Goal: Transaction & Acquisition: Purchase product/service

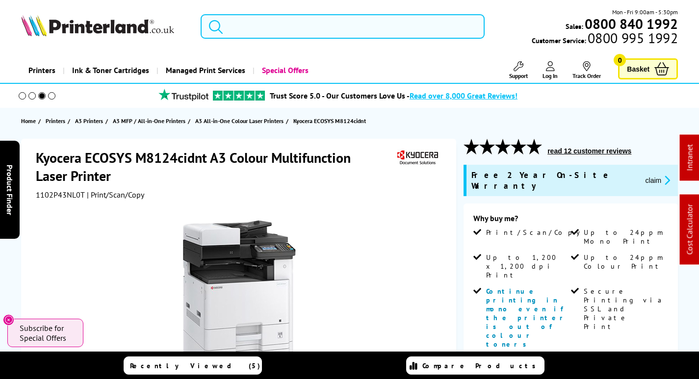
click at [261, 24] on input "search" at bounding box center [343, 26] width 284 height 25
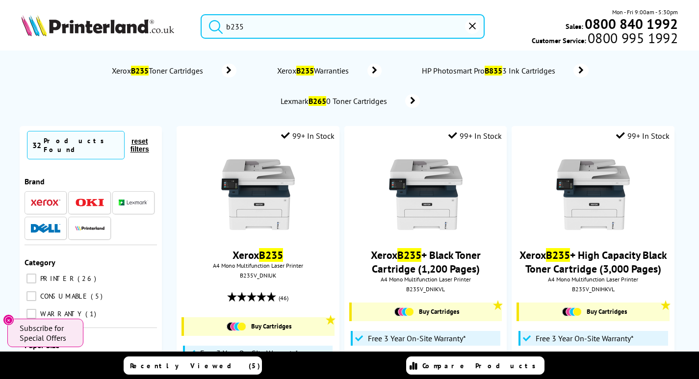
drag, startPoint x: 57, startPoint y: 9, endPoint x: -6, endPoint y: 8, distance: 63.3
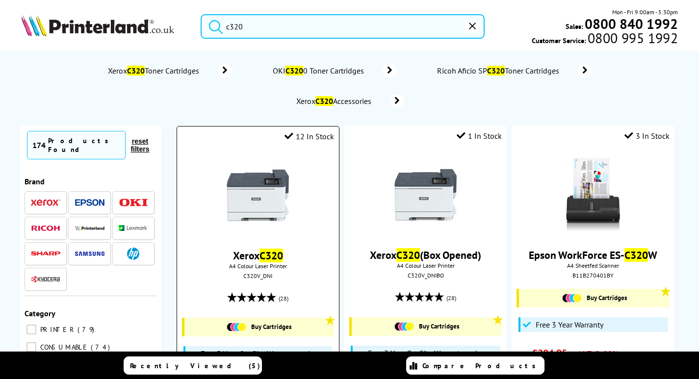
type input "c320"
click at [253, 198] on img at bounding box center [258, 195] width 74 height 74
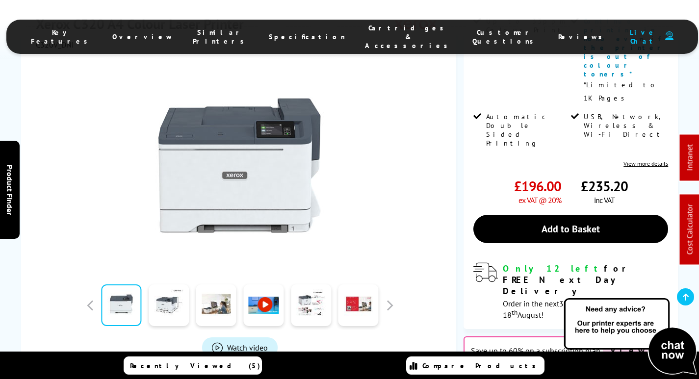
click at [370, 39] on li "Cartridges & Accessories" at bounding box center [408, 37] width 107 height 26
click at [375, 33] on span "Cartridges & Accessories" at bounding box center [409, 37] width 88 height 26
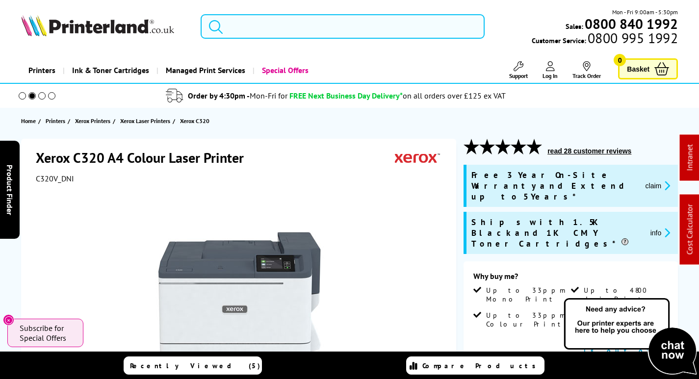
click at [291, 25] on input "search" at bounding box center [343, 26] width 284 height 25
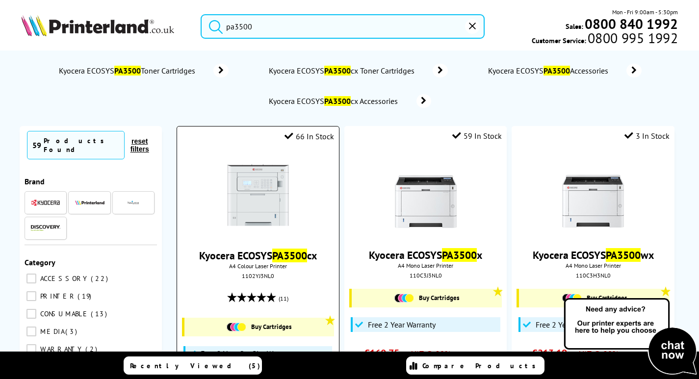
type input "pa3500"
click at [248, 187] on img at bounding box center [258, 195] width 74 height 74
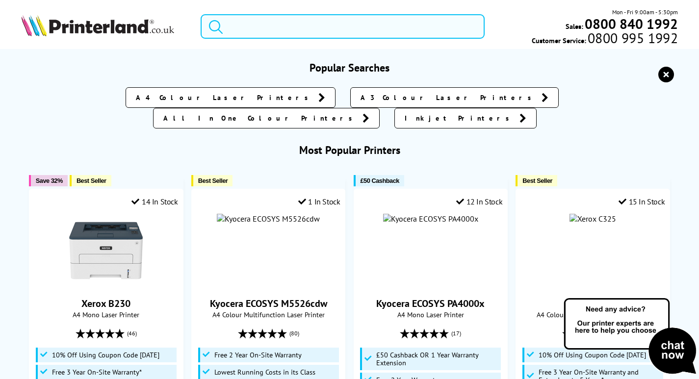
click at [253, 24] on input "search" at bounding box center [343, 26] width 284 height 25
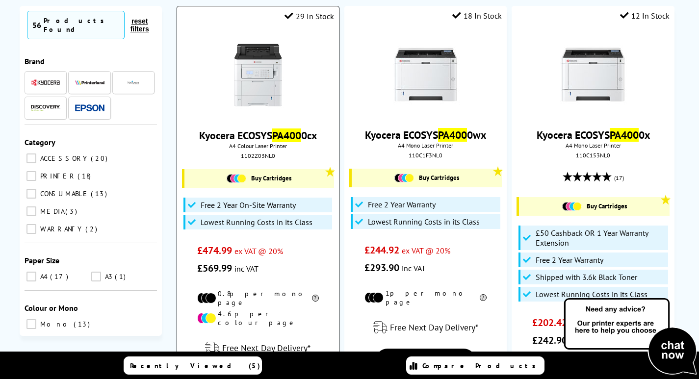
scroll to position [49, 0]
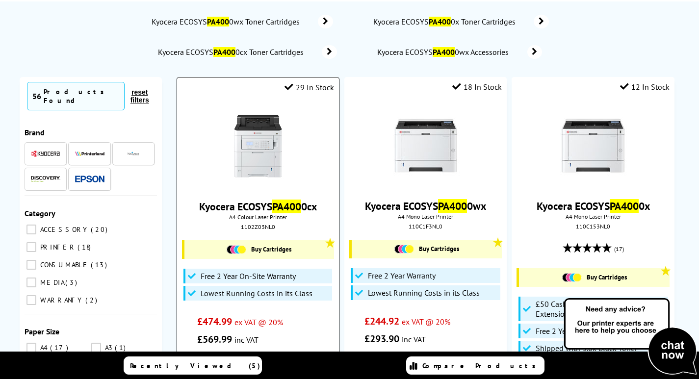
type input "pa400"
click at [253, 157] on img at bounding box center [258, 146] width 74 height 74
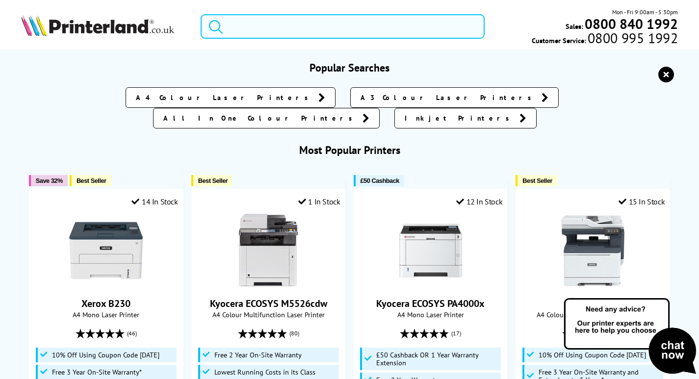
click at [254, 23] on input "search" at bounding box center [343, 26] width 284 height 25
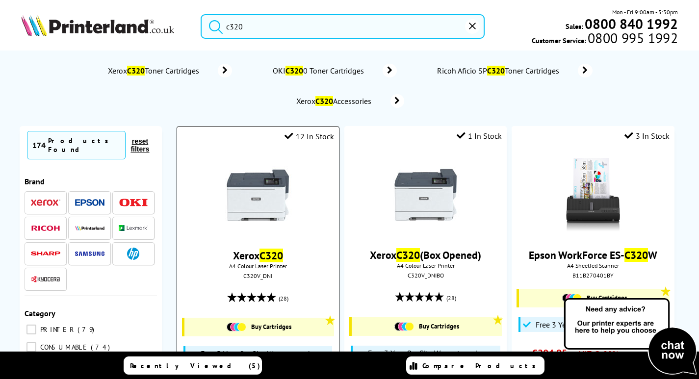
type input "c320"
click at [280, 205] on img at bounding box center [258, 195] width 74 height 74
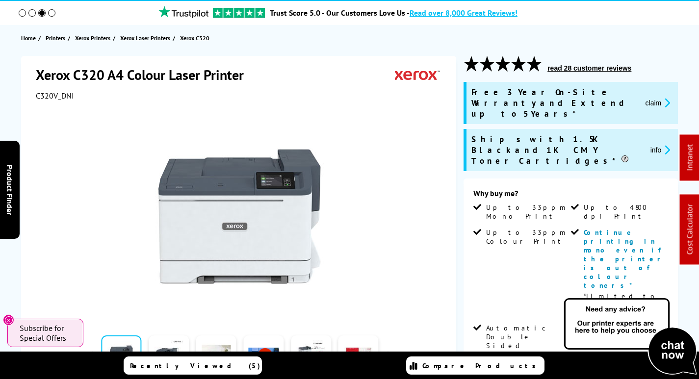
scroll to position [245, 0]
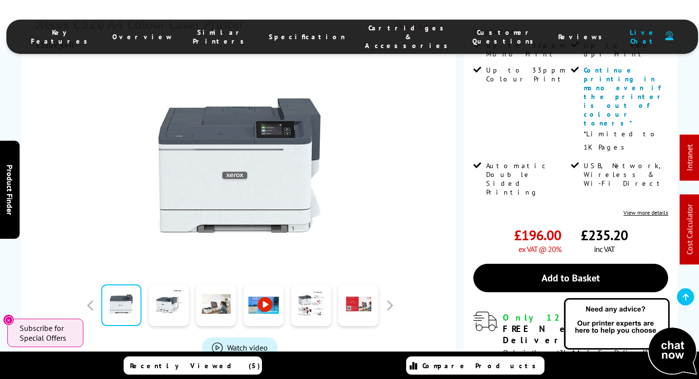
click at [364, 25] on li "Cartridges & Accessories" at bounding box center [408, 37] width 107 height 26
click at [365, 30] on span "Cartridges & Accessories" at bounding box center [409, 37] width 88 height 26
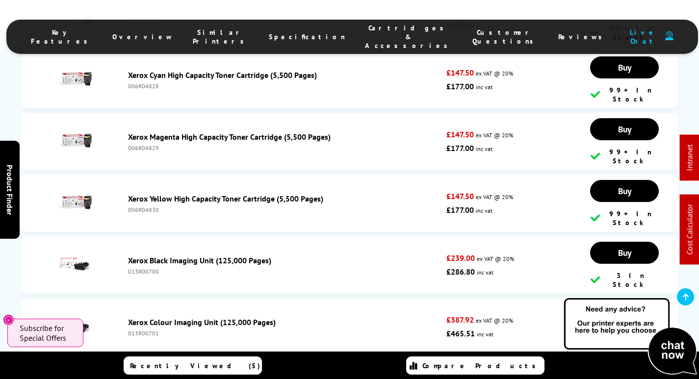
scroll to position [4338, 0]
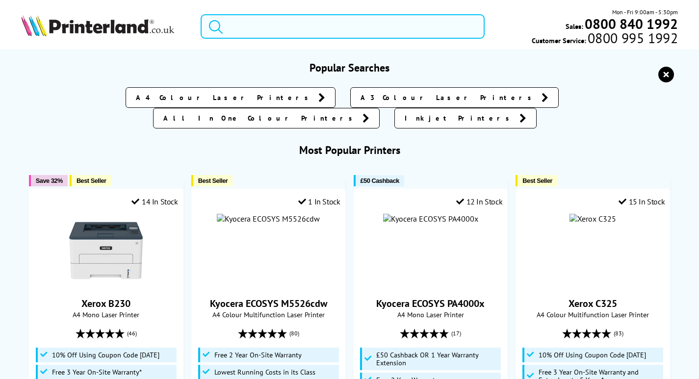
click at [291, 23] on input "search" at bounding box center [343, 26] width 284 height 25
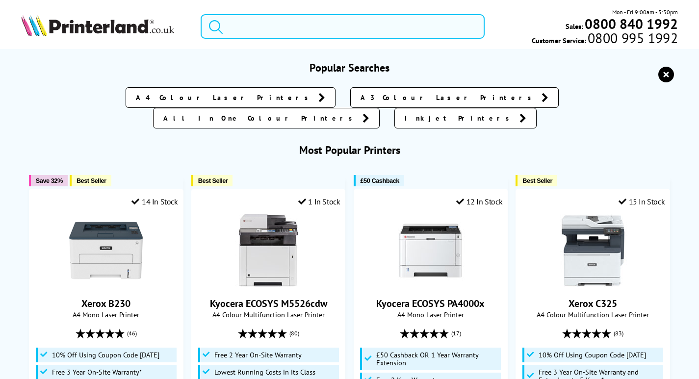
type input "4"
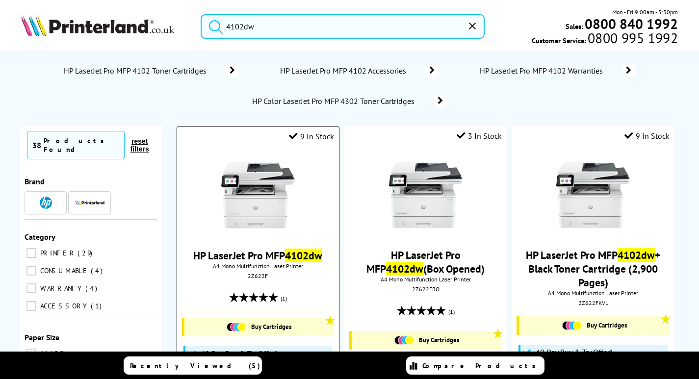
type input "4102dw"
click at [267, 195] on img at bounding box center [258, 195] width 74 height 74
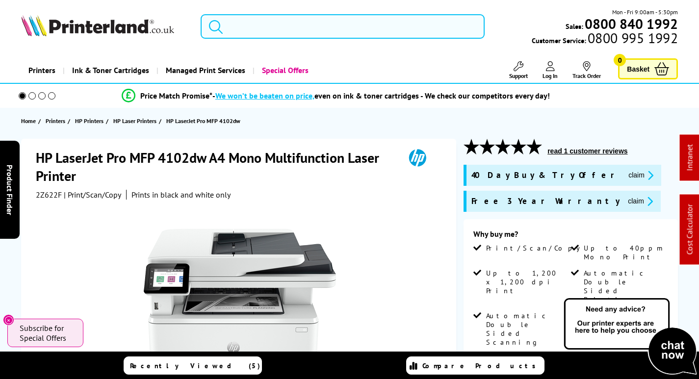
click at [280, 27] on input "search" at bounding box center [343, 26] width 284 height 25
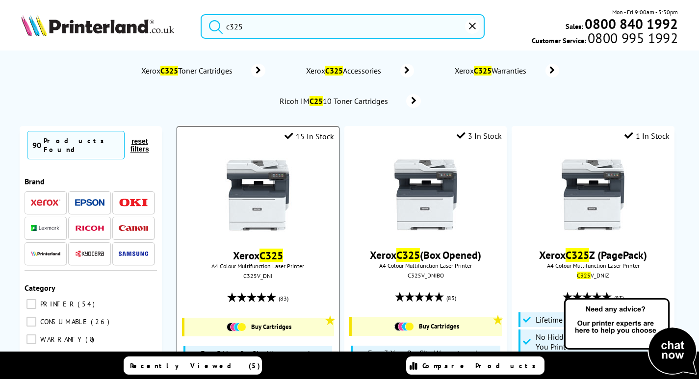
type input "c325"
drag, startPoint x: 256, startPoint y: 195, endPoint x: 248, endPoint y: 206, distance: 13.9
click at [257, 194] on img at bounding box center [258, 195] width 74 height 74
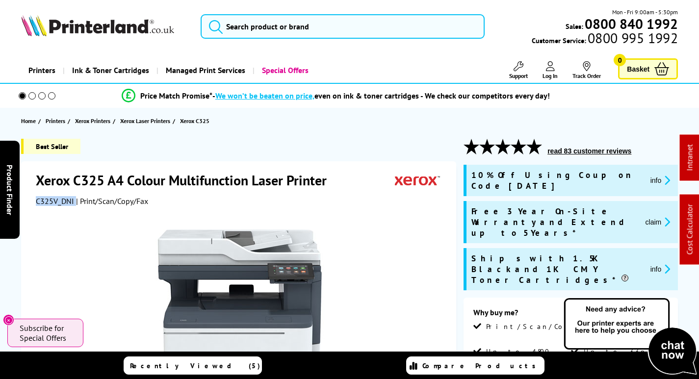
drag, startPoint x: 58, startPoint y: 201, endPoint x: 49, endPoint y: 200, distance: 8.9
click at [34, 202] on div "Xerox C325 A4 Colour Multifunction Laser Printer C325V_DNI | Print/Scan/Copy/Fa…" at bounding box center [238, 375] width 435 height 428
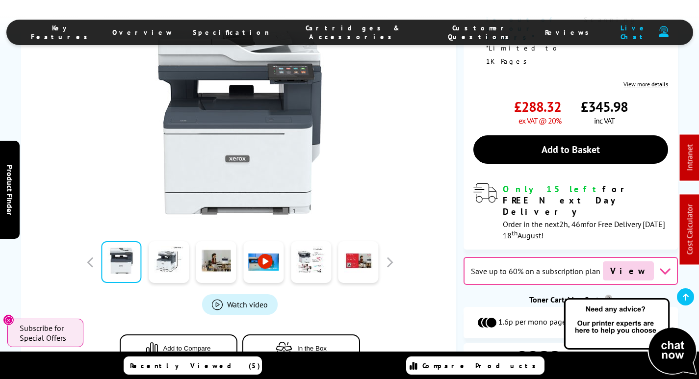
click at [358, 31] on span "Cartridges & Accessories" at bounding box center [353, 33] width 128 height 18
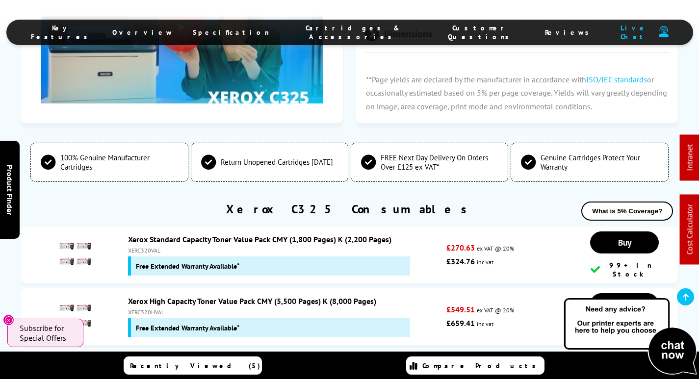
scroll to position [3451, 0]
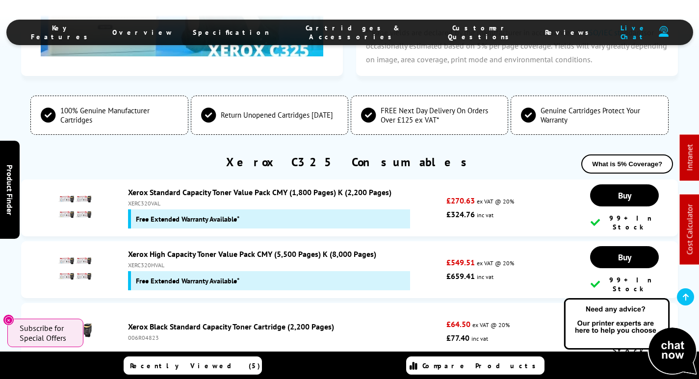
click at [143, 334] on div "006R04823" at bounding box center [285, 337] width 314 height 7
copy div "006R04823"
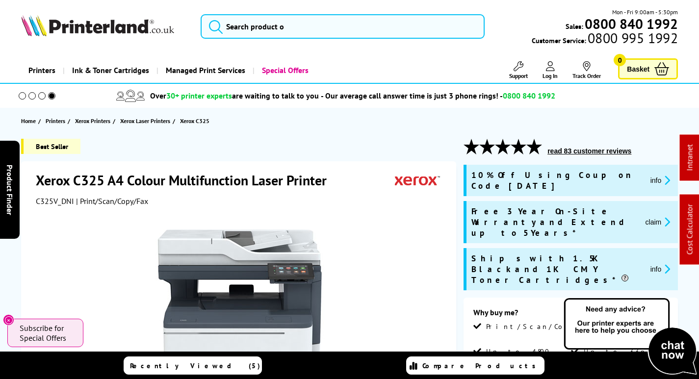
click at [653, 216] on button "claim" at bounding box center [657, 221] width 31 height 11
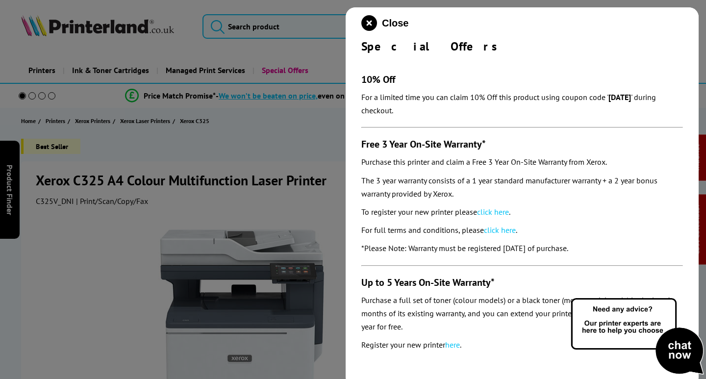
click at [495, 210] on link "click here" at bounding box center [493, 212] width 32 height 10
click at [372, 24] on icon "close modal" at bounding box center [369, 23] width 16 height 16
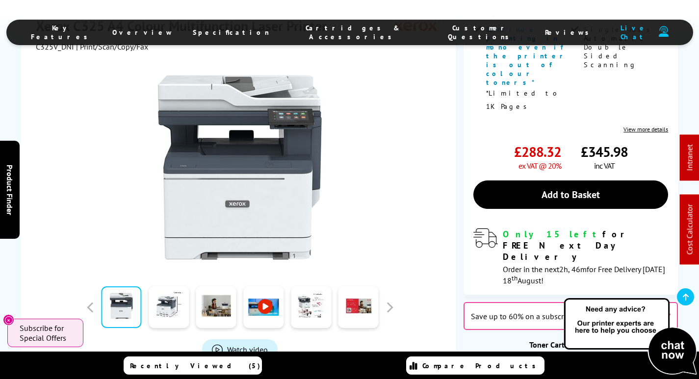
scroll to position [392, 0]
